Goal: Use online tool/utility

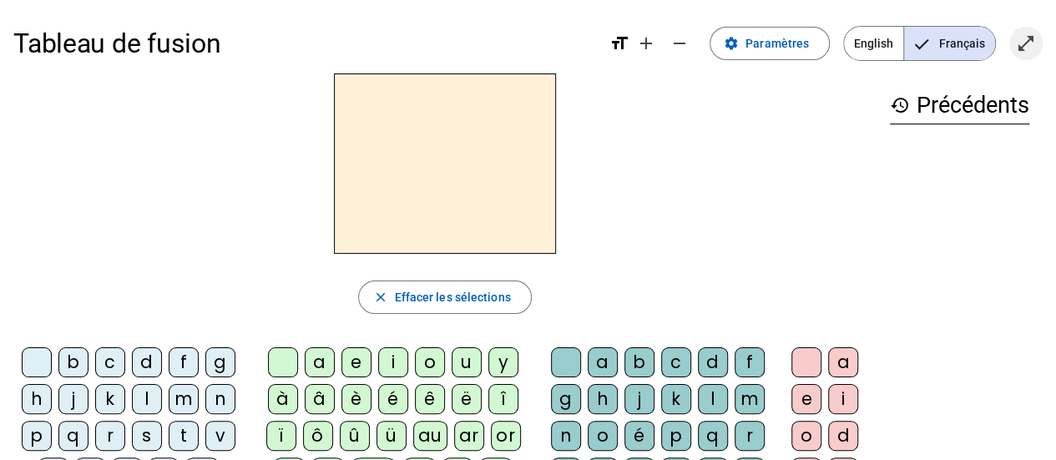
click at [1034, 31] on span "Entrer en plein écran" at bounding box center [1026, 43] width 40 height 40
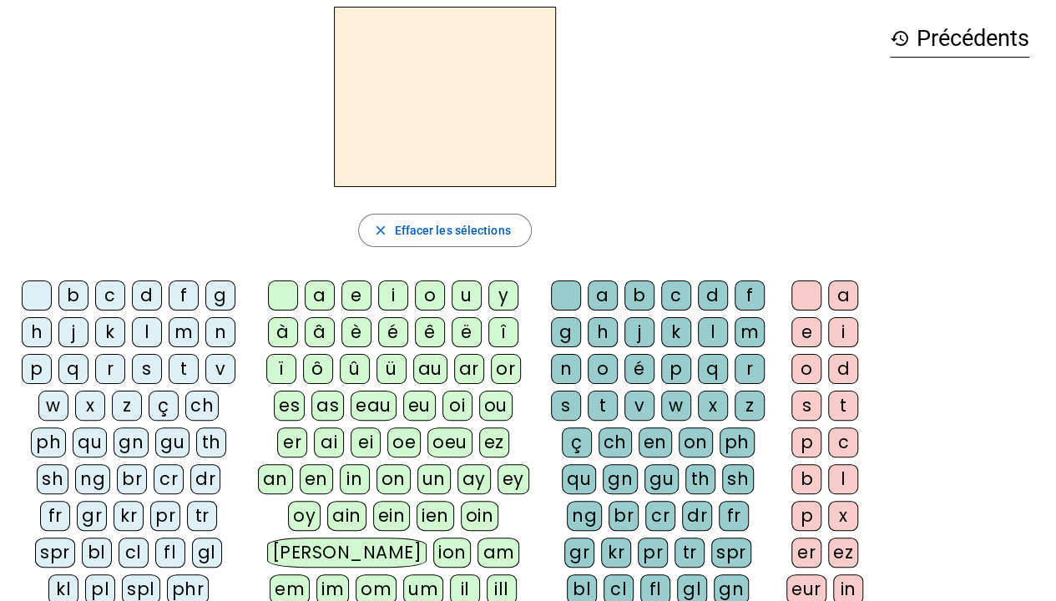
scroll to position [100, 0]
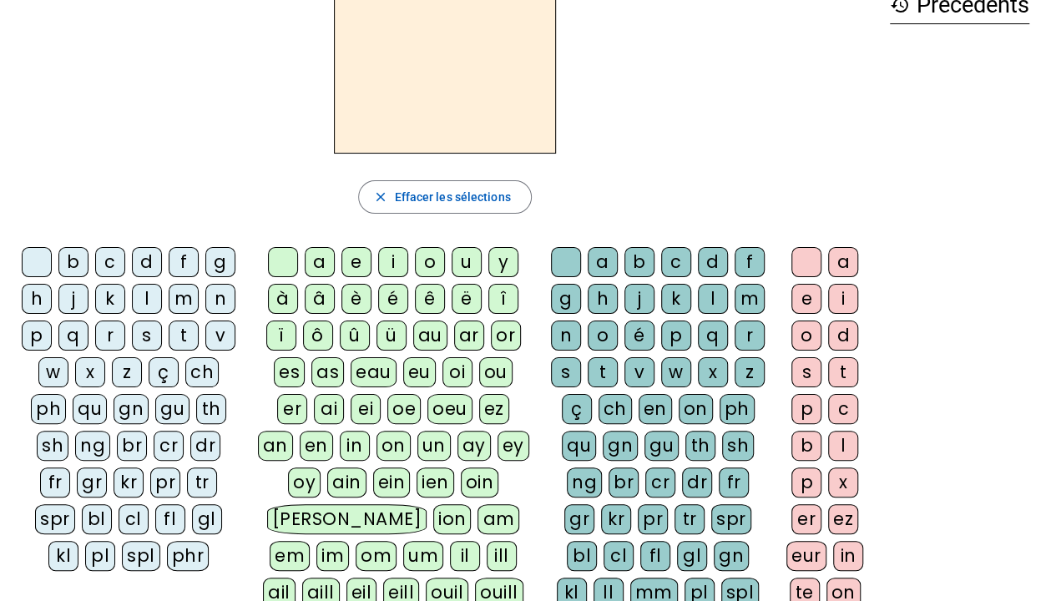
click at [119, 459] on div "cl" at bounding box center [134, 519] width 30 height 30
click at [502, 459] on div "am" at bounding box center [499, 519] width 42 height 30
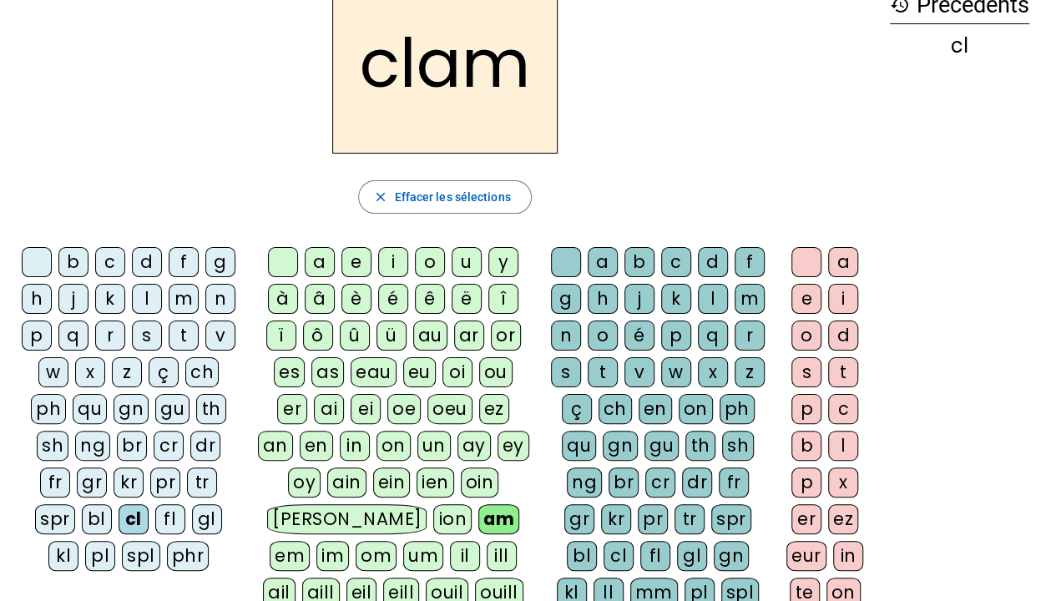
click at [808, 293] on div "e" at bounding box center [806, 299] width 30 height 30
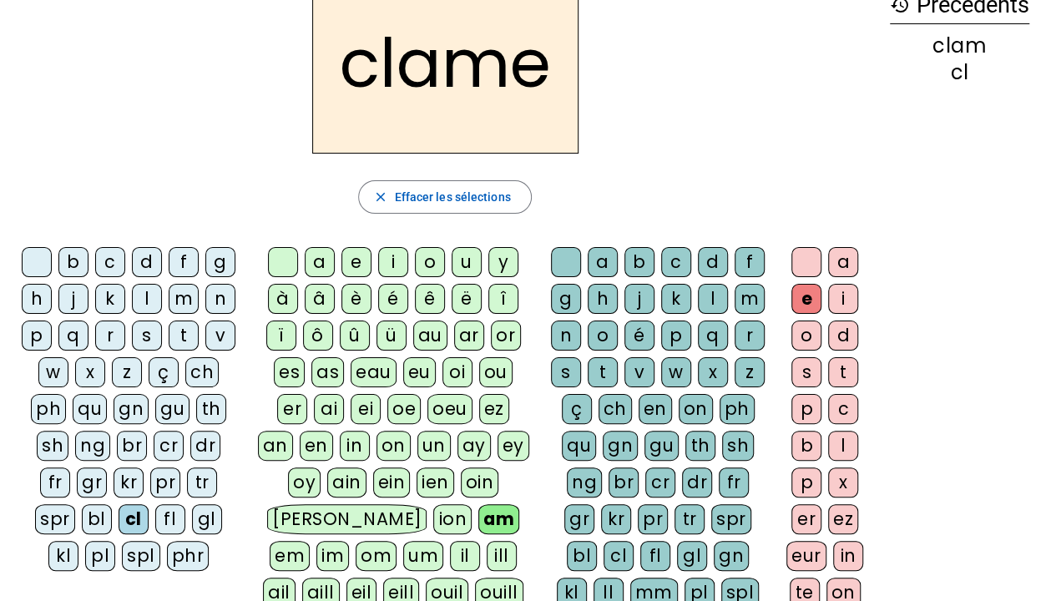
click at [987, 205] on div "history Précédents clam cl" at bounding box center [960, 320] width 166 height 695
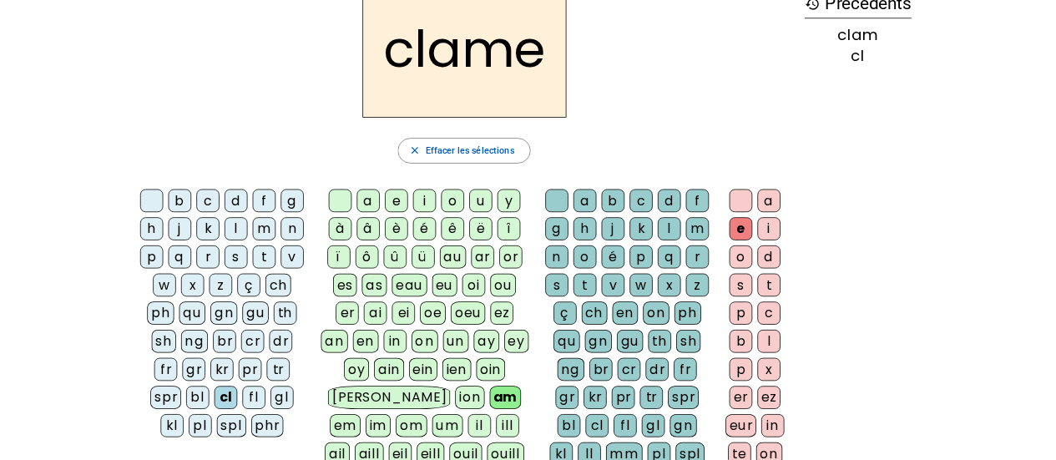
scroll to position [67, 0]
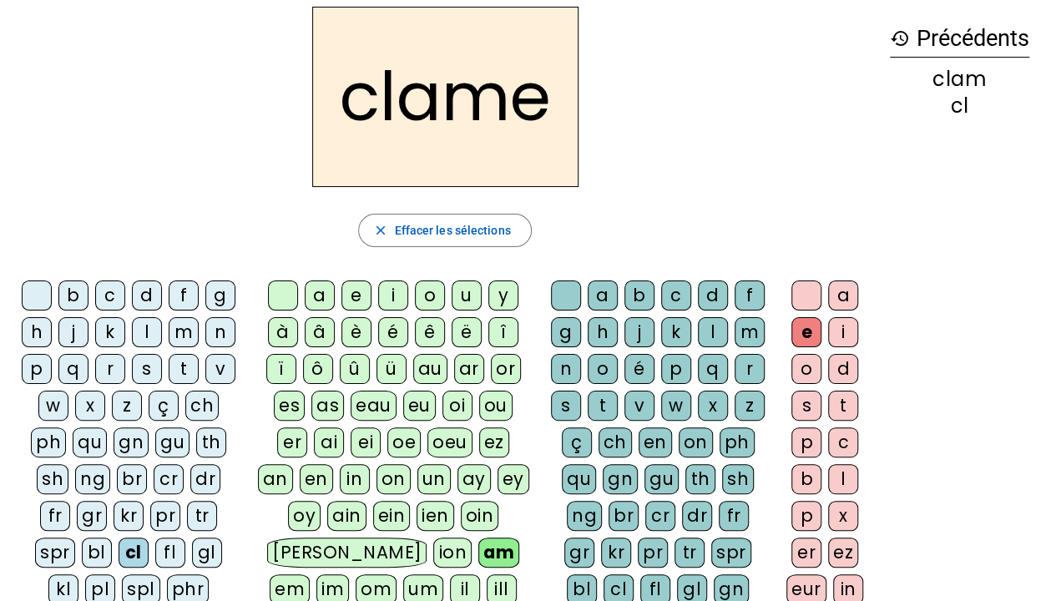
click at [150, 336] on div "l" at bounding box center [147, 332] width 30 height 30
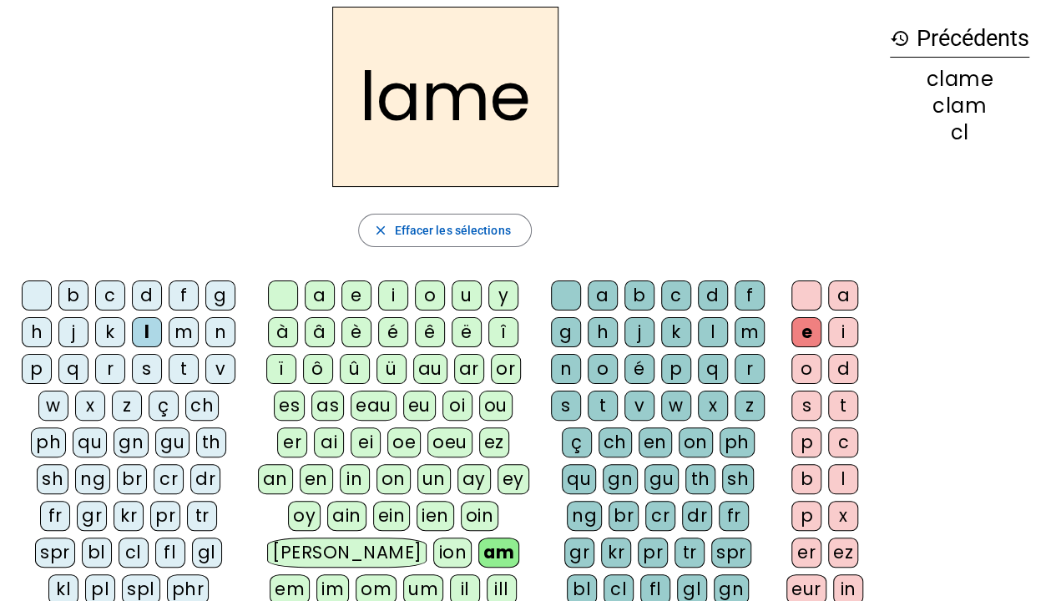
click at [147, 302] on div "d" at bounding box center [147, 296] width 30 height 30
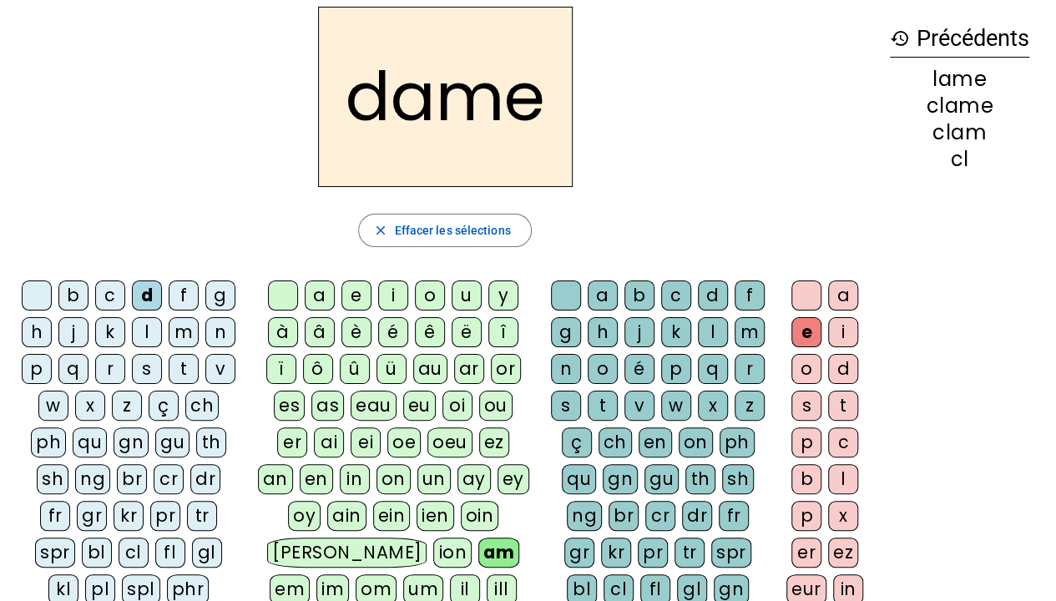
click at [108, 297] on div "c" at bounding box center [110, 296] width 30 height 30
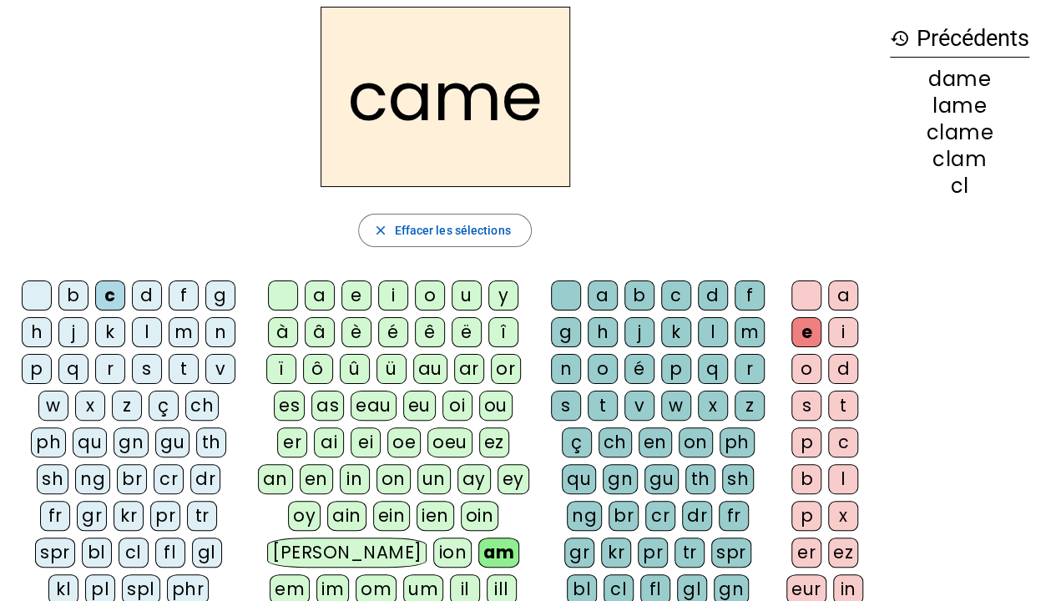
click at [293, 459] on div "an" at bounding box center [275, 479] width 35 height 30
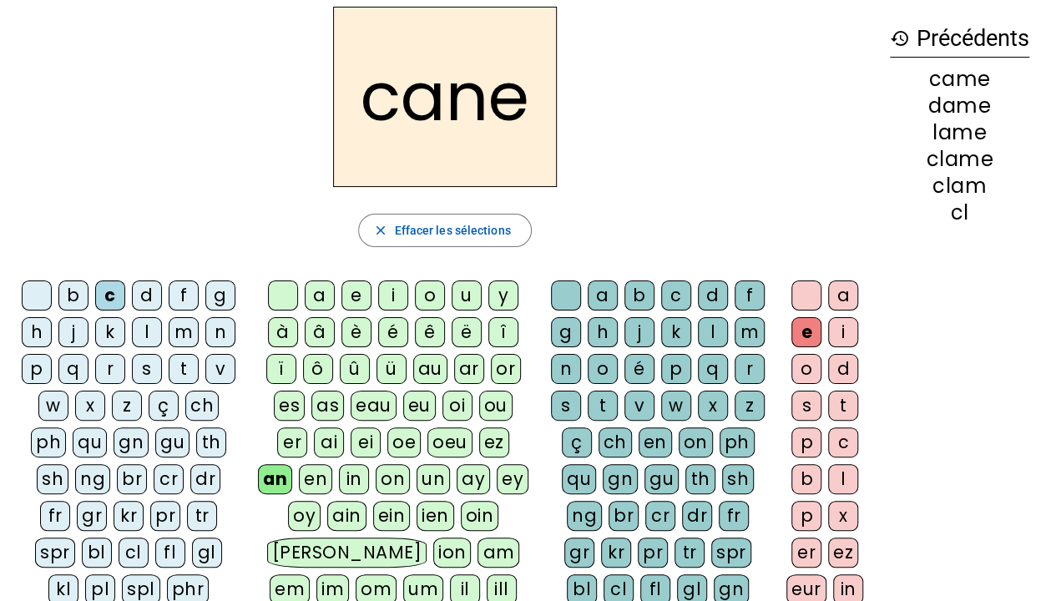
click at [33, 371] on div "p" at bounding box center [37, 369] width 30 height 30
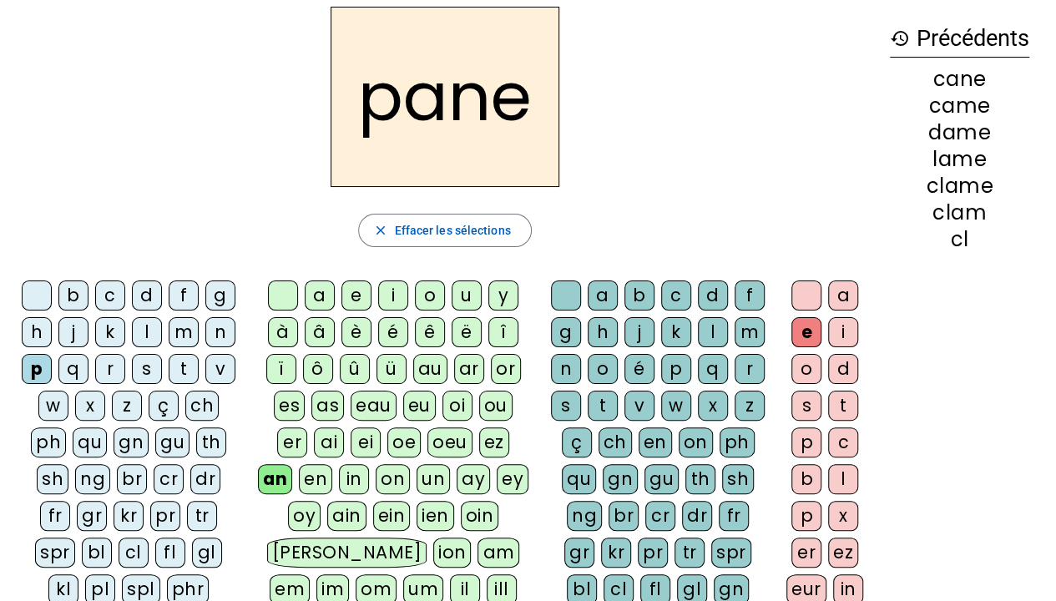
click at [334, 291] on div "a" at bounding box center [320, 296] width 30 height 30
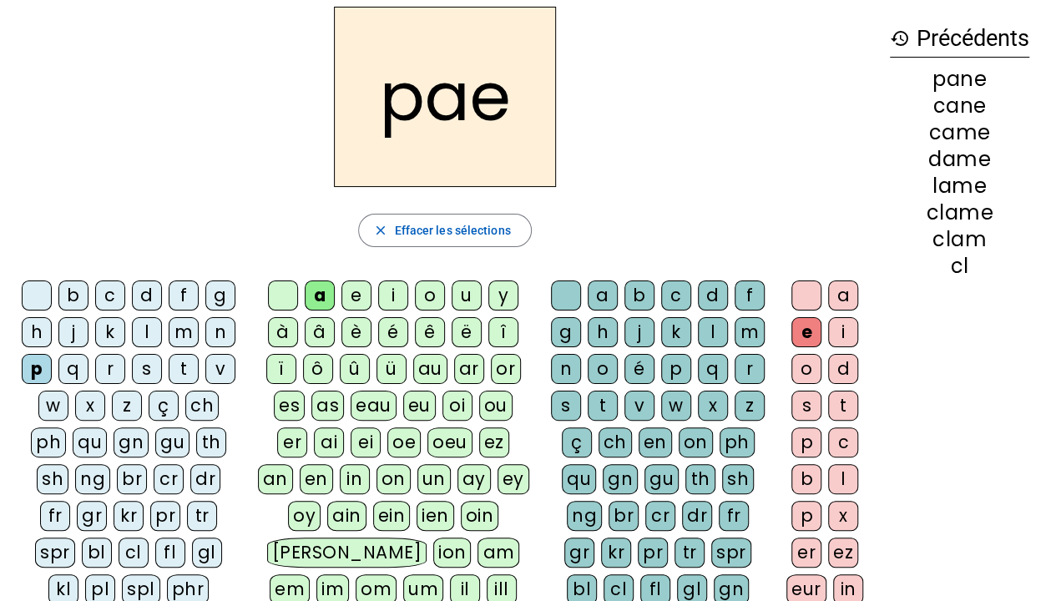
click at [571, 324] on div "g" at bounding box center [566, 332] width 30 height 30
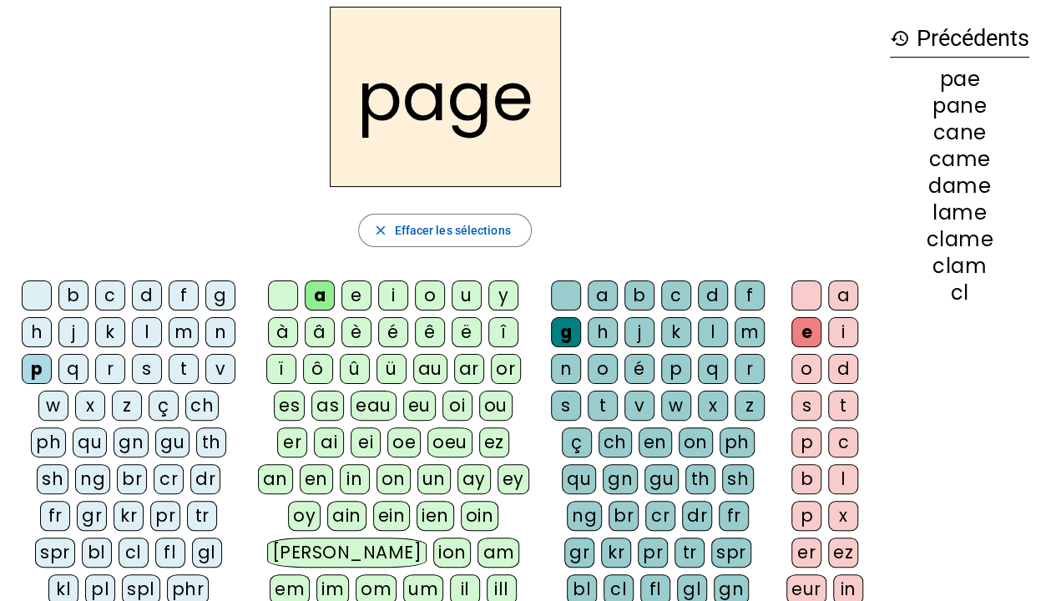
click at [147, 362] on div "s" at bounding box center [147, 369] width 30 height 30
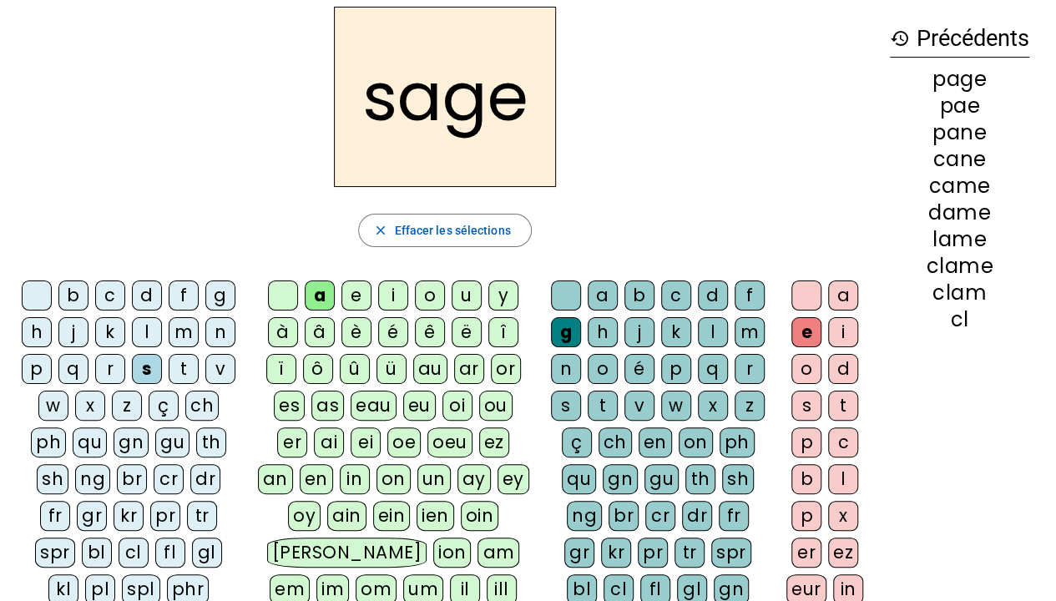
click at [176, 332] on div "m" at bounding box center [184, 332] width 30 height 30
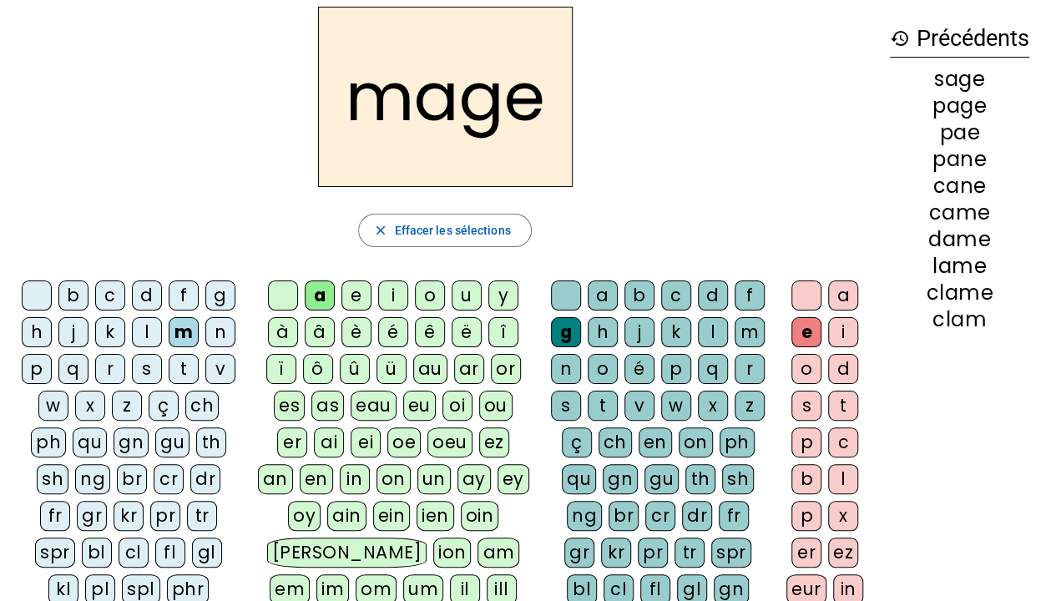
click at [454, 296] on div "u" at bounding box center [467, 296] width 30 height 30
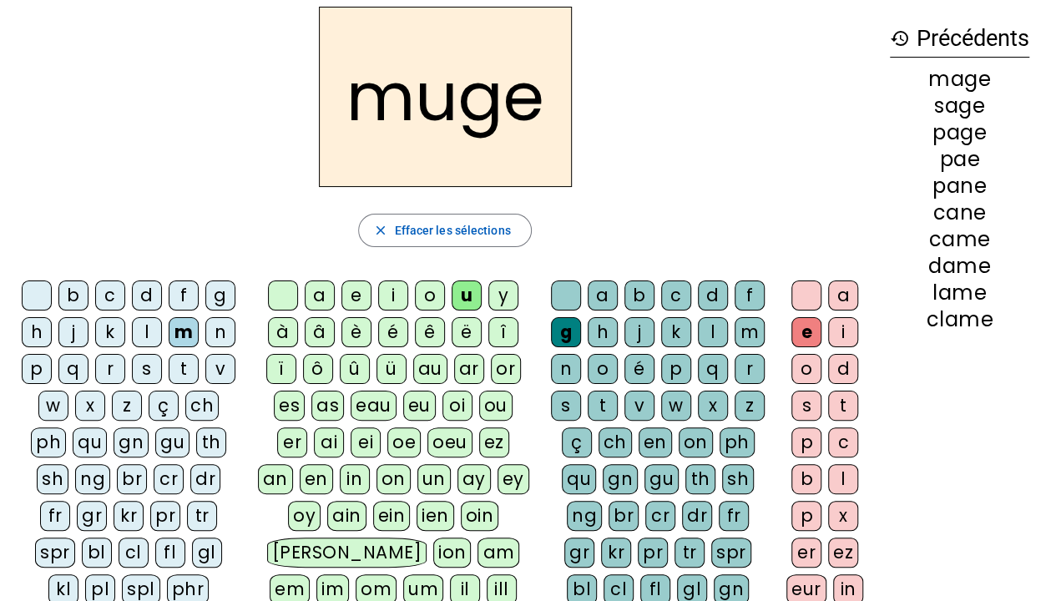
click at [149, 336] on div "l" at bounding box center [147, 332] width 30 height 30
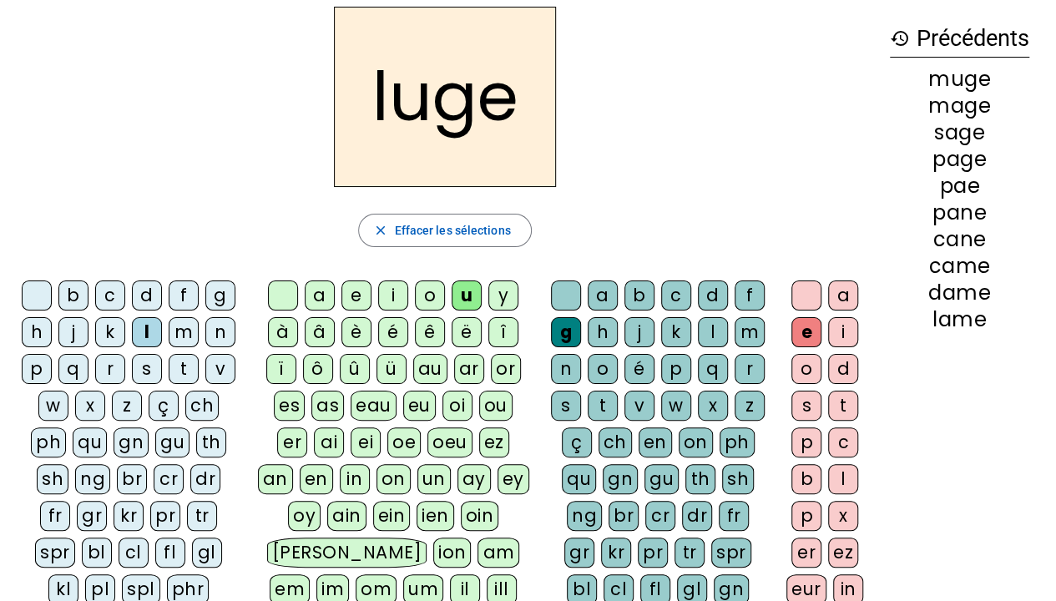
click at [563, 362] on div "n" at bounding box center [566, 369] width 30 height 30
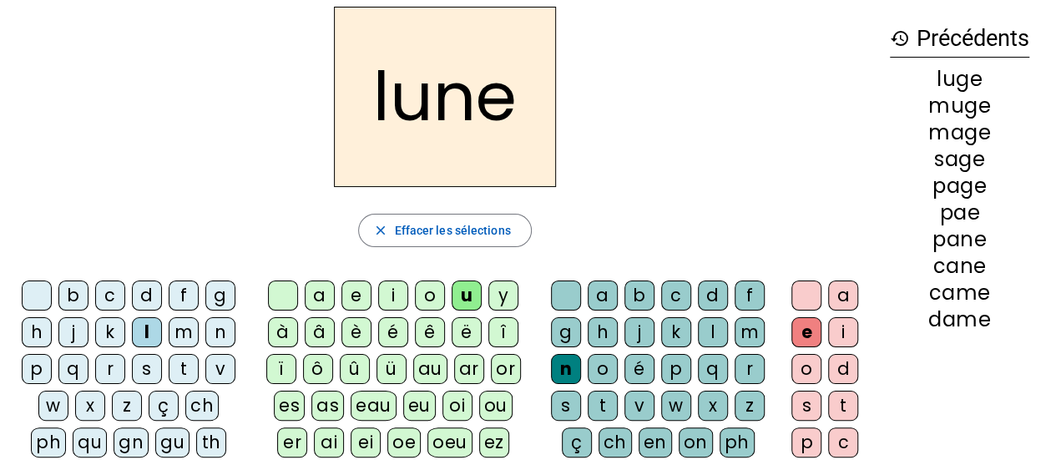
drag, startPoint x: 1050, startPoint y: 212, endPoint x: 1046, endPoint y: 255, distance: 43.6
click at [1046, 255] on div "Tableau de fusion format_size add remove settings Paramètres English Français c…" at bounding box center [528, 418] width 1056 height 970
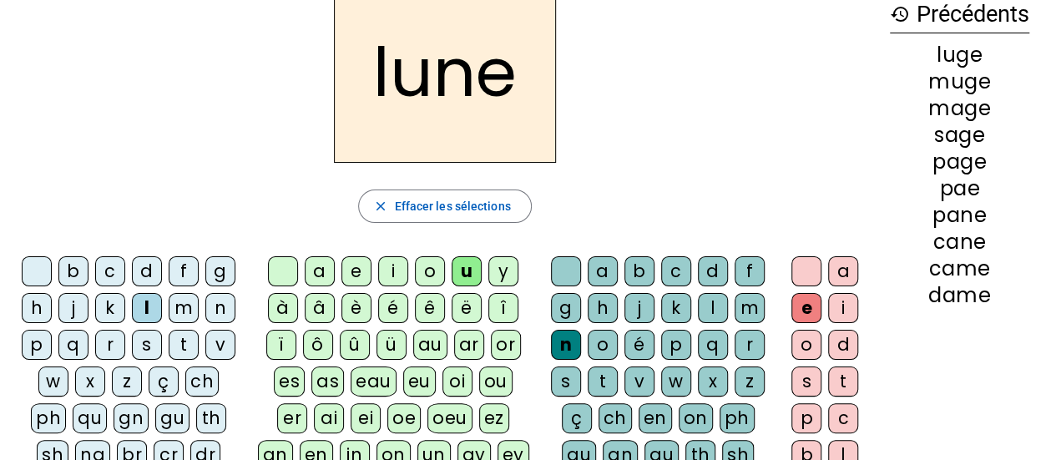
scroll to position [0, 0]
